Goal: Check status

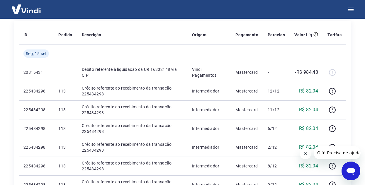
scroll to position [73, 0]
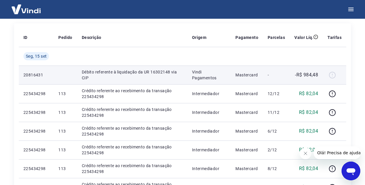
click at [302, 75] on p "-R$ 984,48" at bounding box center [306, 74] width 23 height 7
click at [27, 76] on p "20816431" at bounding box center [35, 75] width 25 height 6
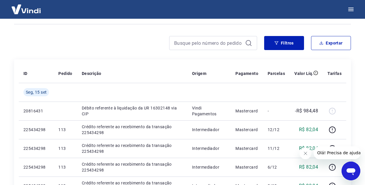
scroll to position [38, 0]
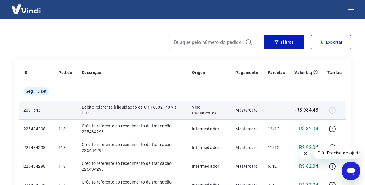
click at [333, 111] on div at bounding box center [334, 109] width 14 height 9
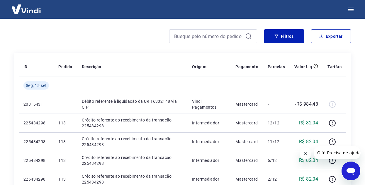
scroll to position [45, 0]
